Goal: Information Seeking & Learning: Find specific fact

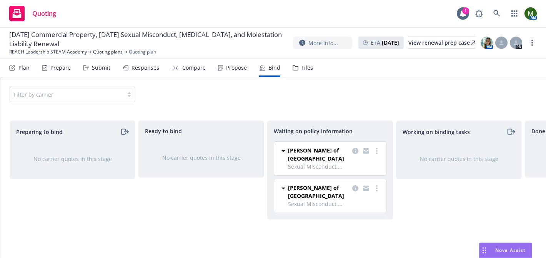
click at [221, 67] on div "Propose" at bounding box center [232, 67] width 29 height 18
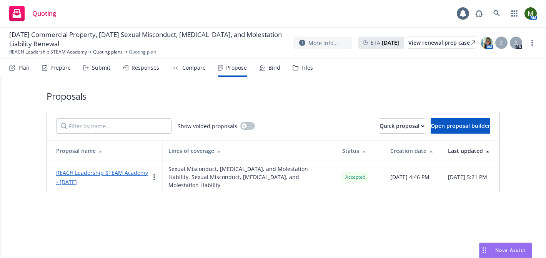
click at [71, 172] on link "REACH Leadership STEAM Academy - August 2025" at bounding box center [102, 177] width 92 height 17
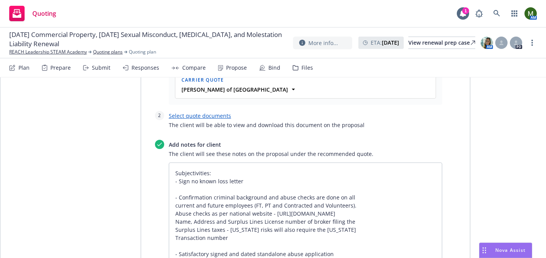
scroll to position [352, 0]
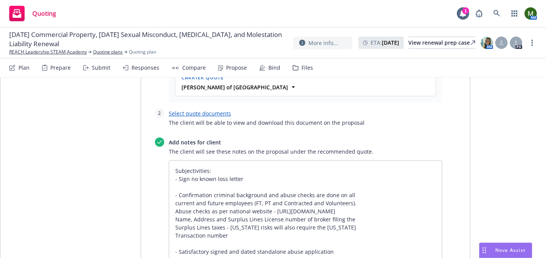
type textarea "x"
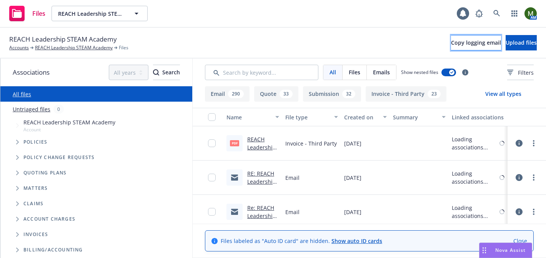
click at [451, 43] on span "Copy logging email" at bounding box center [476, 42] width 50 height 7
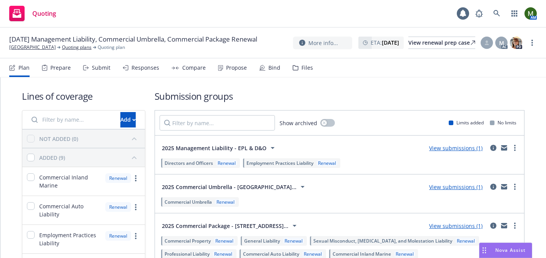
click at [313, 66] on nav "Plan Prepare Submit Responses Compare Propose Bind Files" at bounding box center [273, 67] width 528 height 18
click at [304, 69] on div "Files" at bounding box center [308, 68] width 12 height 6
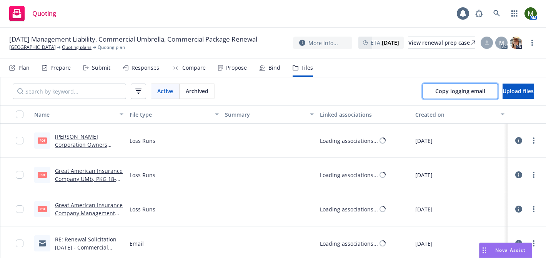
click at [435, 90] on span "Copy logging email" at bounding box center [460, 90] width 50 height 7
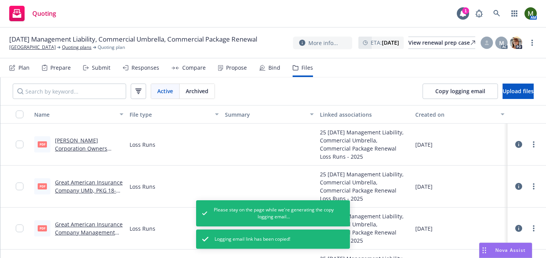
click at [54, 68] on div "Prepare" at bounding box center [60, 68] width 20 height 6
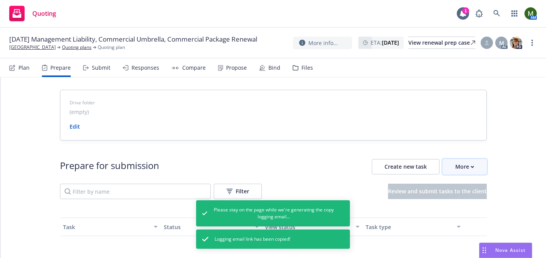
click at [469, 167] on div "More" at bounding box center [464, 166] width 19 height 15
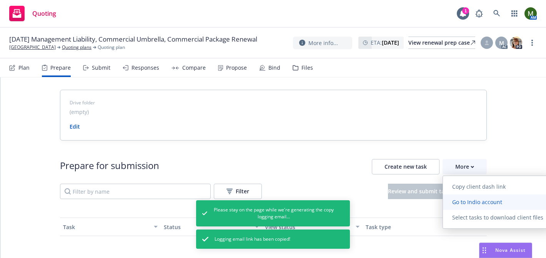
click at [465, 198] on span "Go to Indio account" at bounding box center [477, 201] width 68 height 7
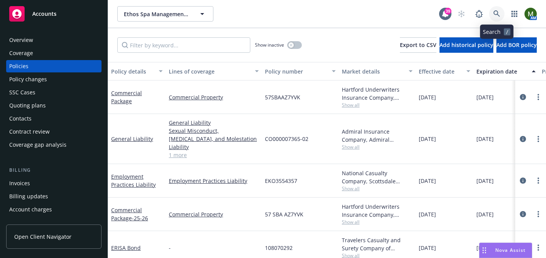
drag, startPoint x: 0, startPoint y: 0, endPoint x: 495, endPoint y: 10, distance: 494.7
click at [495, 10] on link at bounding box center [496, 13] width 15 height 15
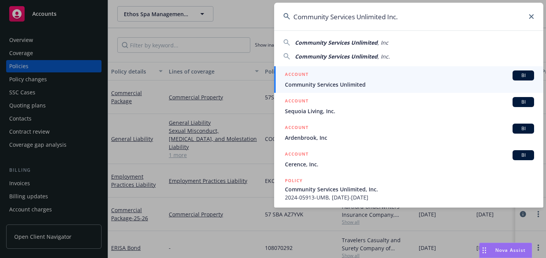
type input "Community Services Unlimited Inc."
click at [349, 79] on div "ACCOUNT BI" at bounding box center [409, 75] width 249 height 10
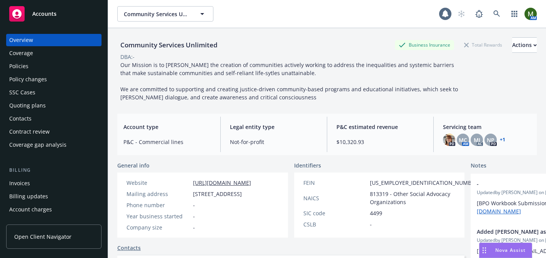
click at [68, 63] on div "Policies" at bounding box center [53, 66] width 89 height 12
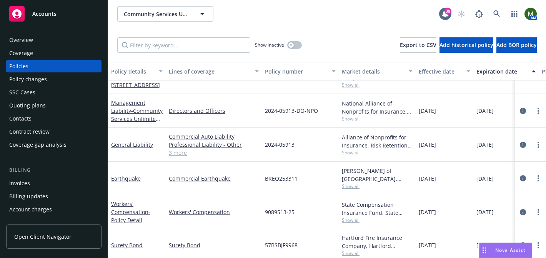
scroll to position [88, 0]
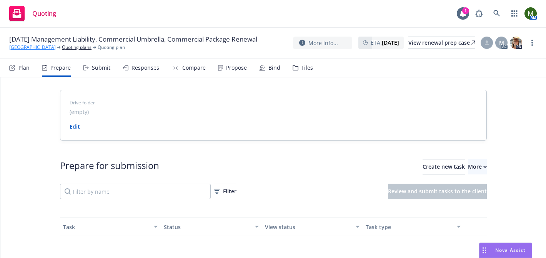
click at [28, 51] on link "[GEOGRAPHIC_DATA]" at bounding box center [32, 47] width 47 height 7
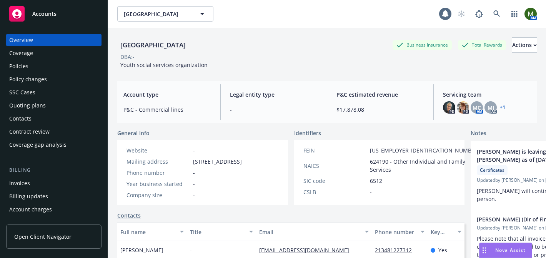
click at [28, 70] on div "Policies" at bounding box center [53, 66] width 89 height 12
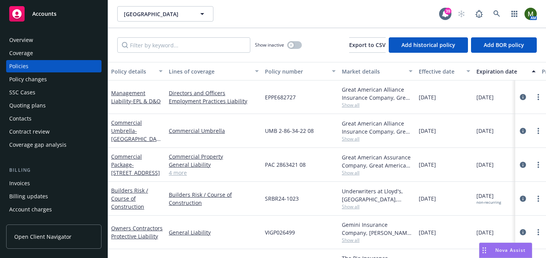
click at [277, 94] on span "EPPE682727" at bounding box center [280, 97] width 31 height 8
copy span "EPPE682727"
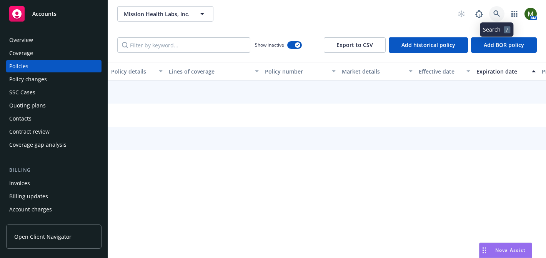
click at [502, 17] on link at bounding box center [496, 13] width 15 height 15
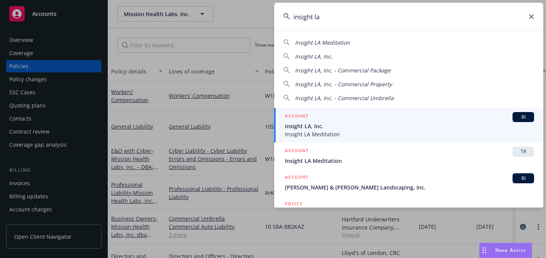
type input "insight la"
click at [326, 118] on div "ACCOUNT BI" at bounding box center [409, 117] width 249 height 10
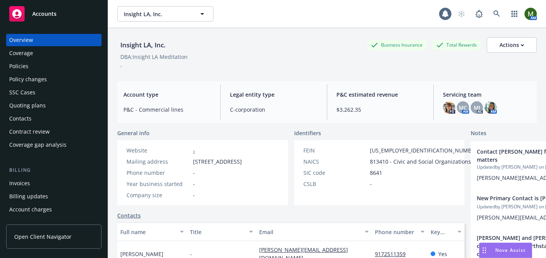
click at [61, 68] on div "Policies" at bounding box center [53, 66] width 89 height 12
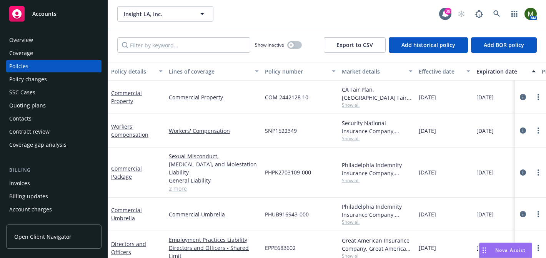
click at [288, 97] on span "COM 2442128 10" at bounding box center [286, 97] width 43 height 8
click at [285, 99] on span "COM 2442128 10" at bounding box center [286, 97] width 43 height 8
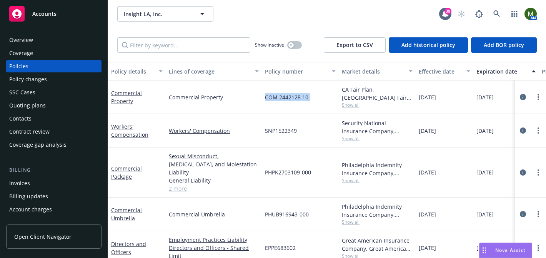
click at [285, 99] on span "COM 2442128 10" at bounding box center [286, 97] width 43 height 8
click at [42, 40] on div "Overview" at bounding box center [53, 40] width 89 height 12
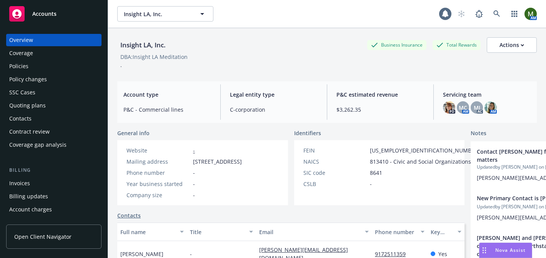
click at [205, 165] on span "[STREET_ADDRESS]" at bounding box center [217, 161] width 49 height 8
copy span "90404"
click at [64, 72] on div "Policies" at bounding box center [53, 66] width 89 height 12
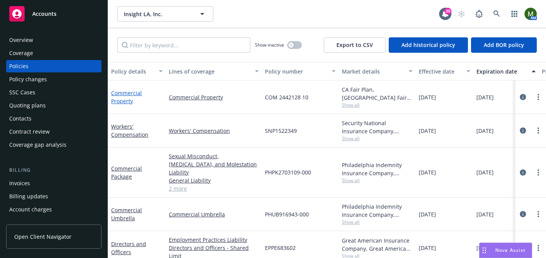
click at [130, 92] on link "Commercial Property" at bounding box center [126, 96] width 31 height 15
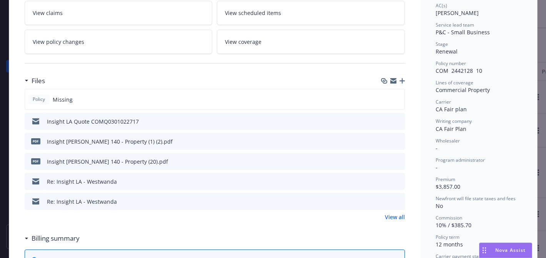
scroll to position [140, 0]
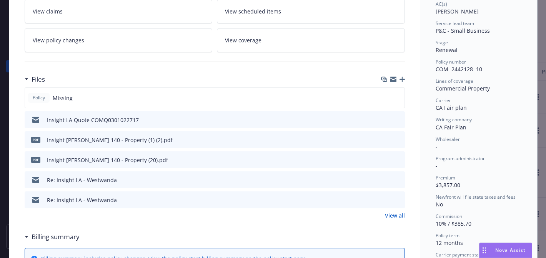
click at [398, 218] on link "View all" at bounding box center [395, 215] width 20 height 8
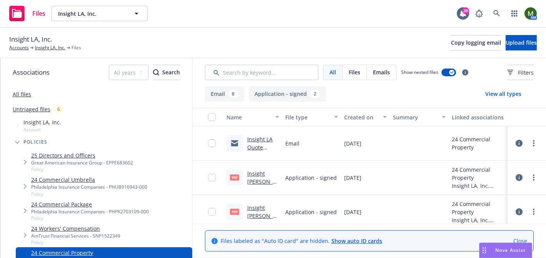
click at [261, 138] on link "Insight LA Quote COMQ0301022717" at bounding box center [261, 151] width 29 height 32
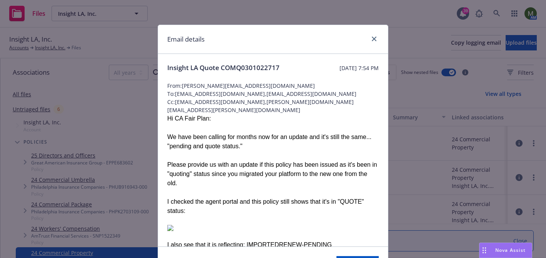
click at [268, 68] on span "Insight LA Quote COMQ0301022717" at bounding box center [223, 67] width 112 height 9
copy span "COMQ0301022717"
click at [372, 37] on icon "close" at bounding box center [374, 39] width 5 height 5
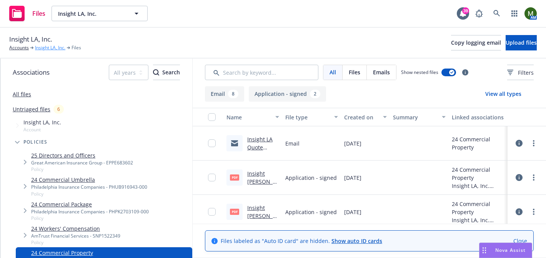
click at [52, 46] on link "Insight LA, Inc." at bounding box center [50, 47] width 30 height 7
